Goal: Information Seeking & Learning: Learn about a topic

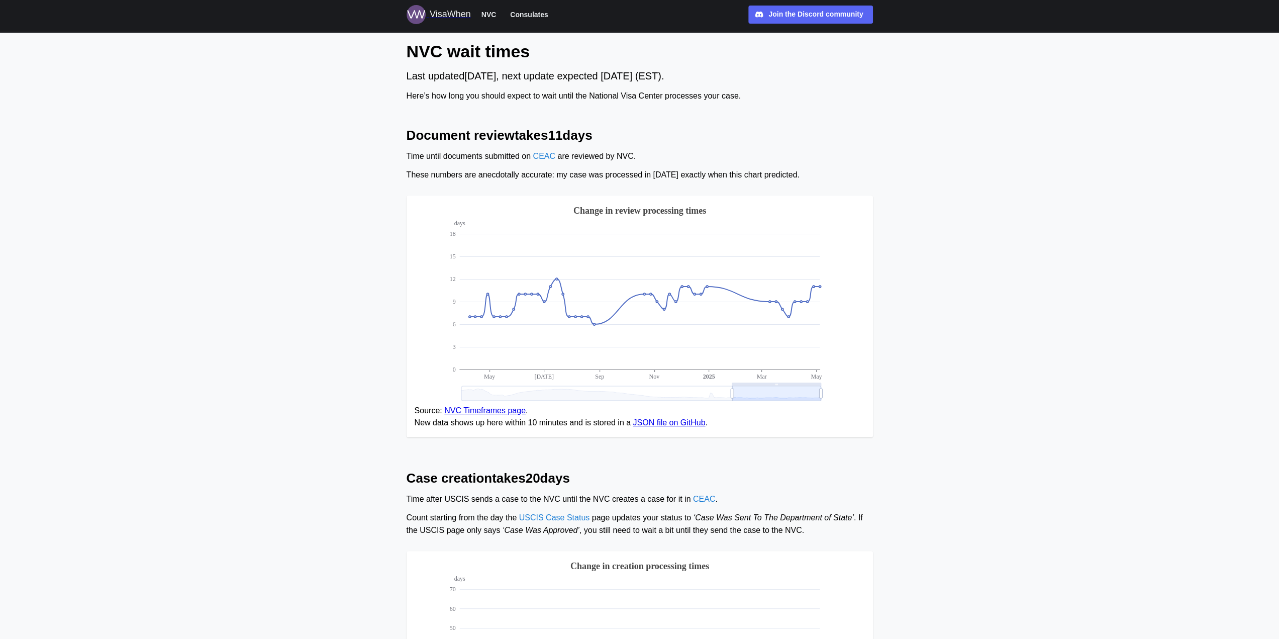
click at [303, 115] on main "NVC wait times Last updated [DATE] , next update expected [DATE] (EST). Here’s …" at bounding box center [639, 598] width 1279 height 1196
click at [531, 8] on link "Consulates" at bounding box center [528, 14] width 47 height 13
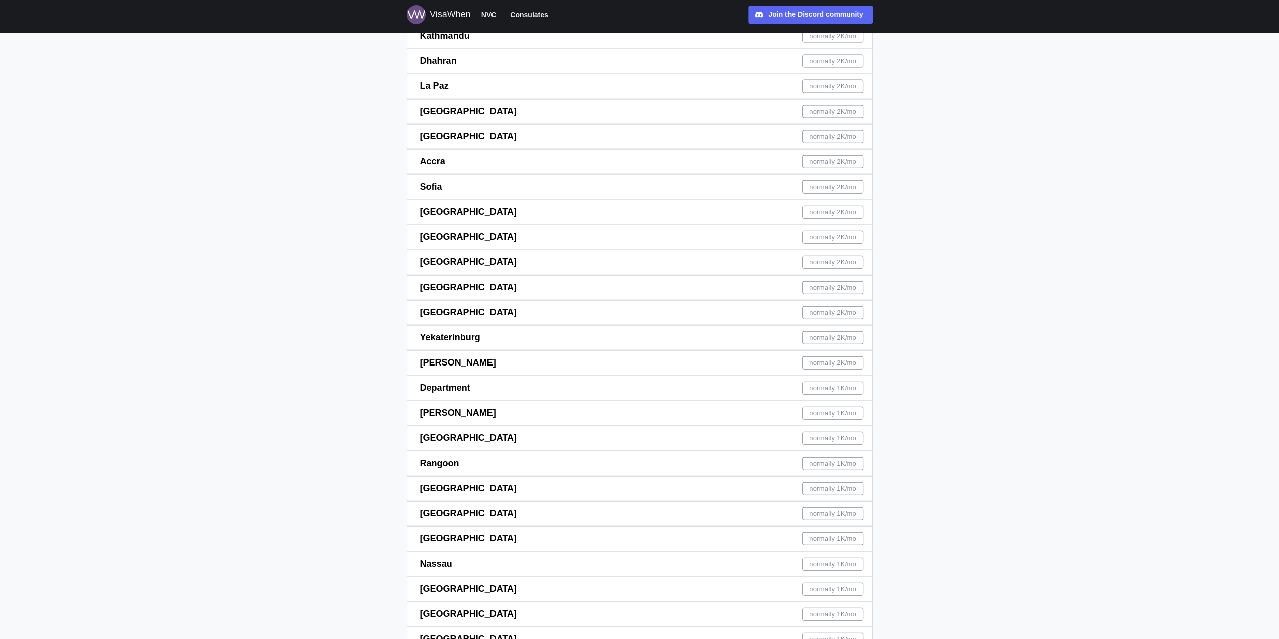
scroll to position [3033, 0]
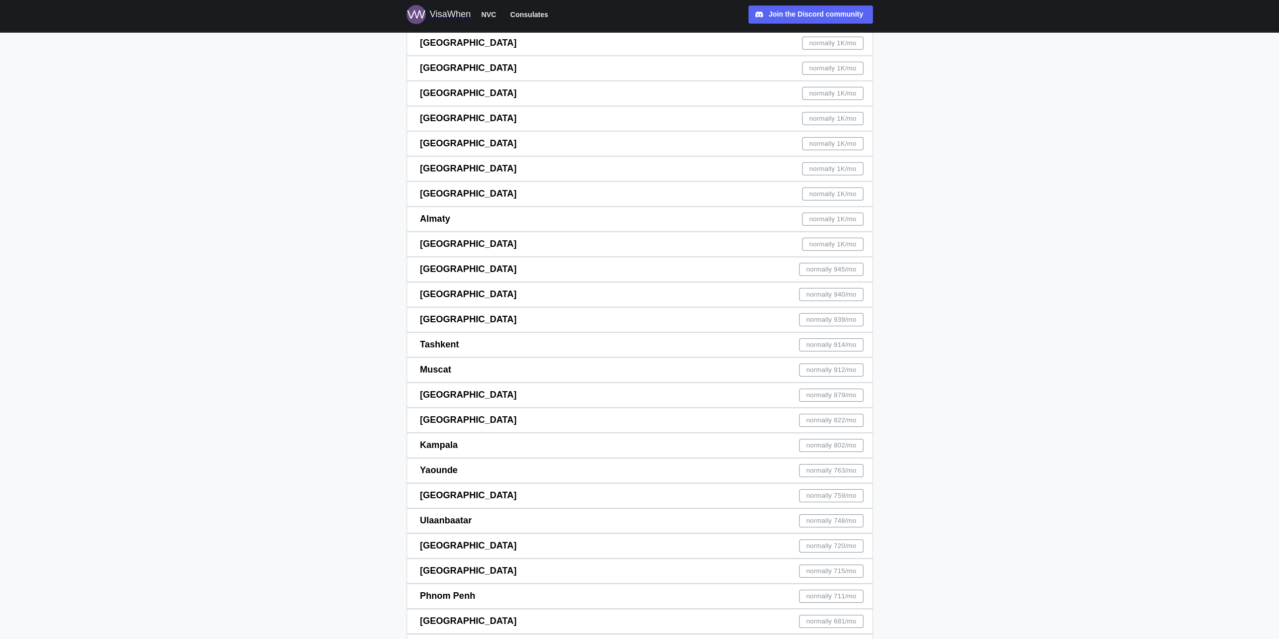
click at [453, 317] on div "Prague normally 939 /mo" at bounding box center [642, 320] width 444 height 24
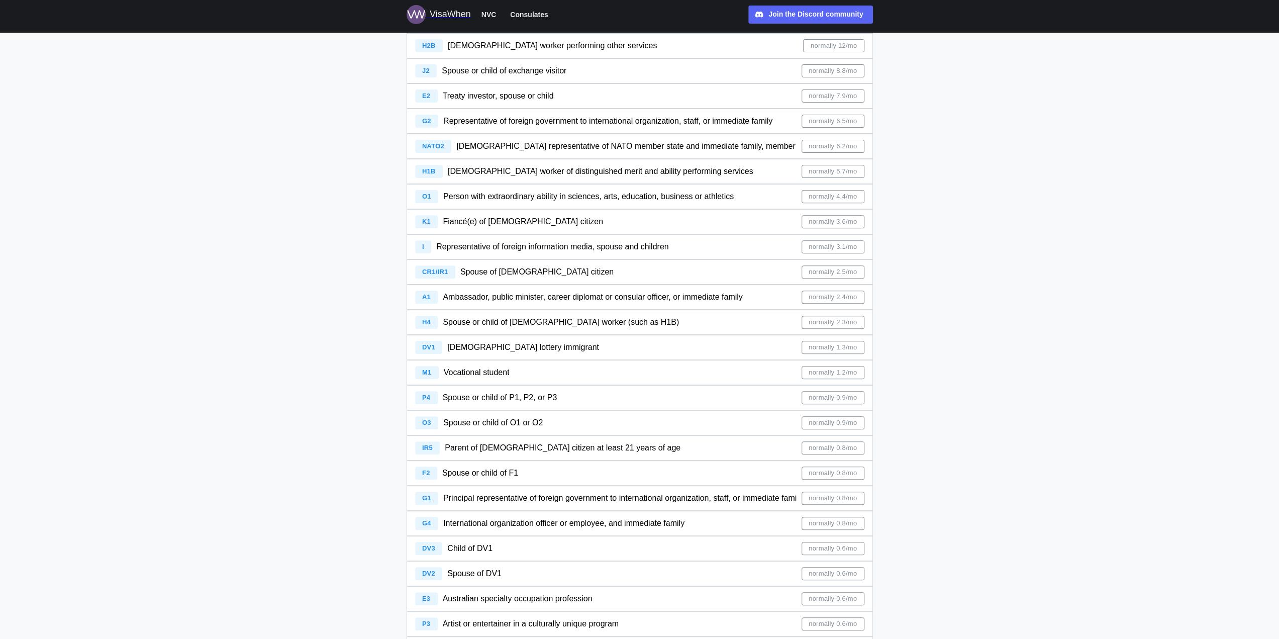
scroll to position [301, 0]
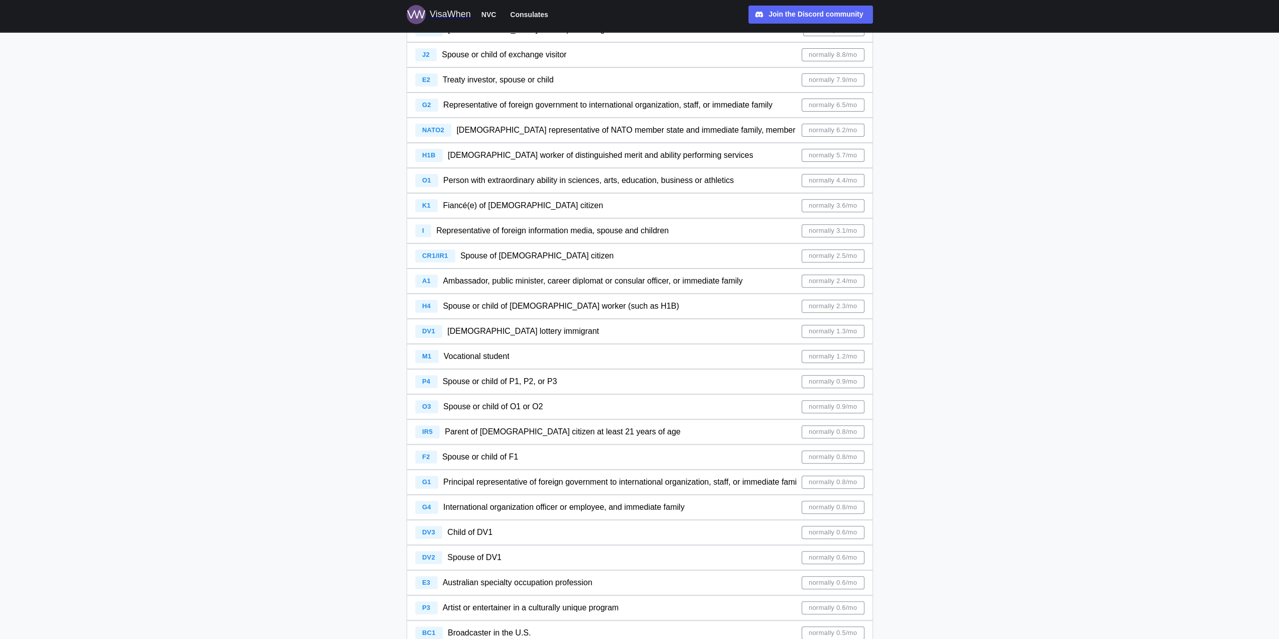
click at [575, 250] on div "CR1/IR1 Spouse of [DEMOGRAPHIC_DATA] citizen normally 2.5/mo" at bounding box center [639, 256] width 449 height 24
